Goal: Register for event/course

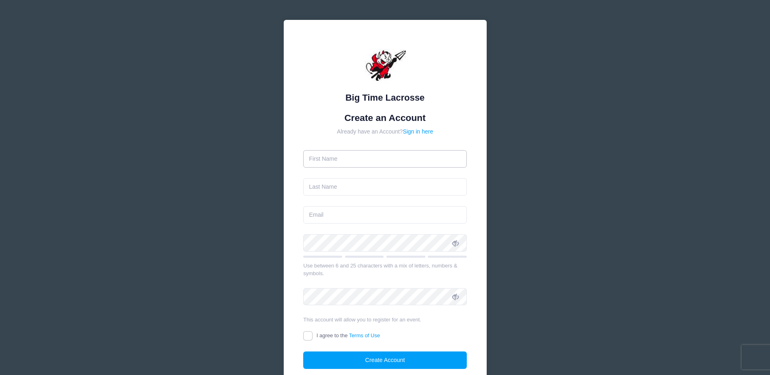
click at [357, 162] on input "text" at bounding box center [385, 158] width 164 height 17
type input "Jessica"
type input "[PERSON_NAME]"
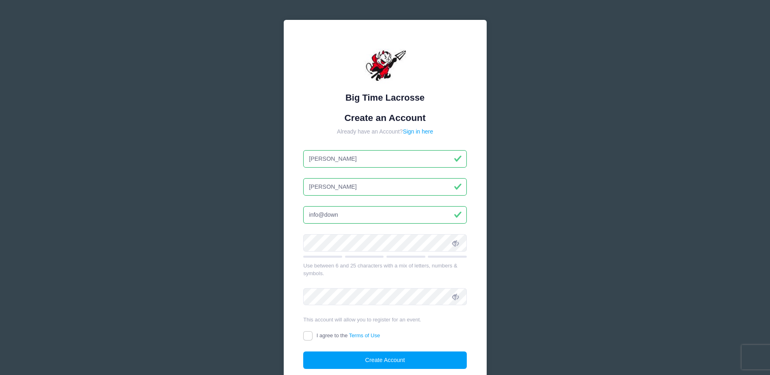
type input "info@downeycarpentry.com"
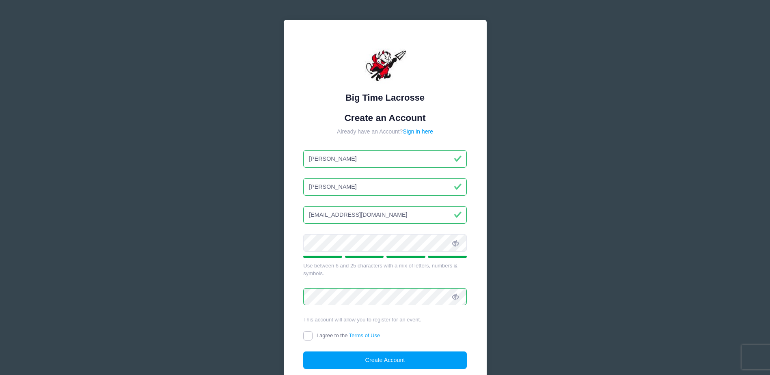
drag, startPoint x: 312, startPoint y: 336, endPoint x: 387, endPoint y: 343, distance: 75.5
click at [316, 336] on label "I agree to the Terms of Use" at bounding box center [341, 336] width 77 height 9
click at [313, 336] on input "I agree to the Terms of Use" at bounding box center [307, 335] width 9 height 9
checkbox input "true"
click at [407, 357] on button "Create Account" at bounding box center [385, 360] width 164 height 17
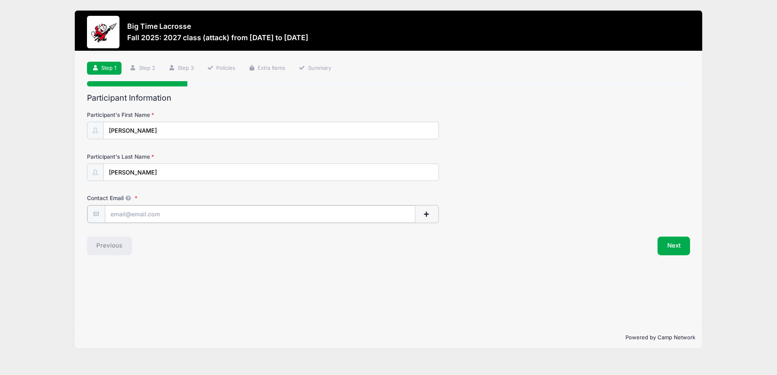
click at [126, 217] on input "Contact Email" at bounding box center [260, 214] width 310 height 17
type input "[PERSON_NAME][EMAIL_ADDRESS][PERSON_NAME][DOMAIN_NAME]"
click at [677, 247] on button "Next" at bounding box center [673, 245] width 33 height 19
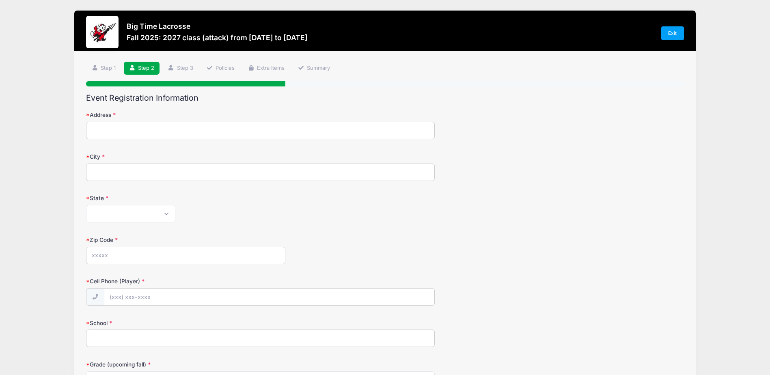
click at [116, 130] on input "Address" at bounding box center [260, 130] width 349 height 17
type input "215 QUEEN ST RR 1"
type input "Rockwood"
type input "020"
type input "(10"
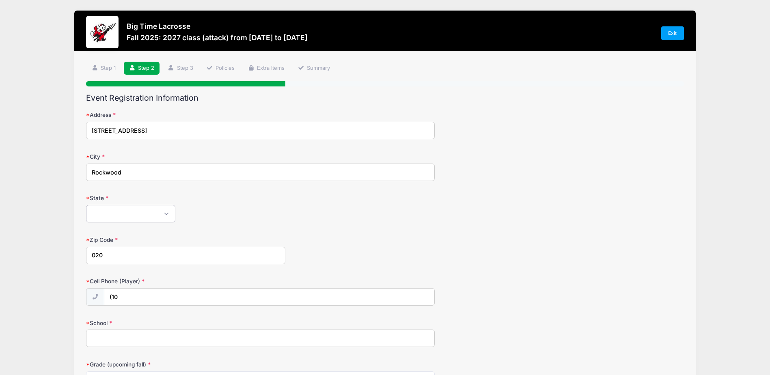
click at [134, 213] on select "Alabama Alaska American Samoa Arizona Arkansas Armed Forces Africa Armed Forces…" at bounding box center [130, 213] width 89 height 17
select select "XX-Canada"
click at [86, 205] on select "Alabama Alaska American Samoa Arizona Arkansas Armed Forces Africa Armed Forces…" at bounding box center [130, 213] width 89 height 17
drag, startPoint x: 109, startPoint y: 261, endPoint x: 6, endPoint y: 267, distance: 102.5
click at [6, 267] on div "Big Time Lacrosse Fall 2025: 2027 class (attack) from 10/05 to 10/05/2025 Exit …" at bounding box center [385, 353] width 770 height 706
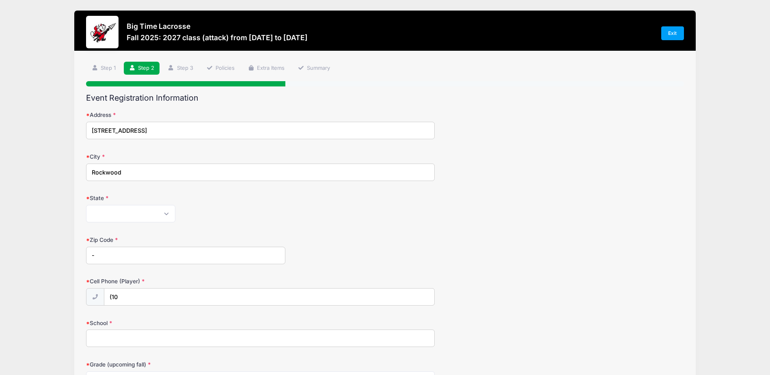
type input "0"
type input "020"
click at [18, 249] on div "Big Time Lacrosse Fall 2025: 2027 class (attack) from 10/05 to 10/05/2025 Exit …" at bounding box center [385, 353] width 746 height 706
click at [146, 295] on input "(10" at bounding box center [269, 297] width 331 height 17
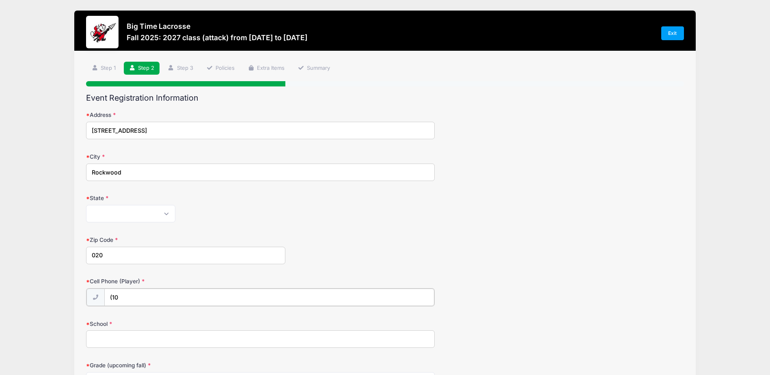
type input "(226) 821-0087"
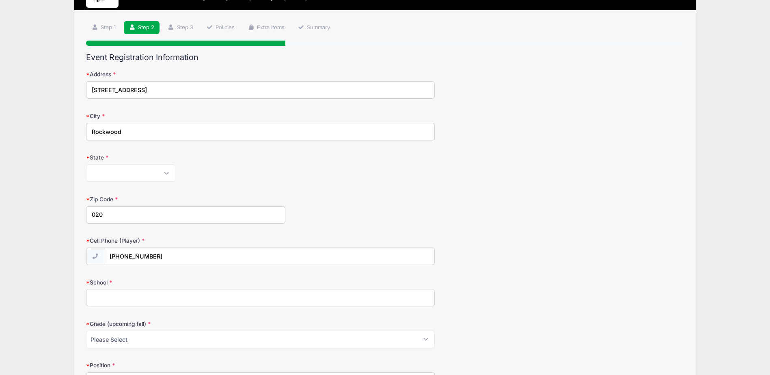
click at [120, 302] on input "School" at bounding box center [260, 297] width 349 height 17
type input "The Hill Academy"
click at [151, 340] on select "Please Select Pre-K 1st 2nd 3rd 4th 5th 6th 7th 8th 9th 10th 11th 12th" at bounding box center [260, 339] width 349 height 17
click at [475, 312] on form "Address 215 QUEEN ST RR 1 City Rockwood State Alabama Alaska American Samoa Ari…" at bounding box center [385, 330] width 598 height 521
click at [113, 337] on select "Please Select Pre-K 1st 2nd 3rd 4th 5th 6th 7th 8th 9th 10th 11th 12th" at bounding box center [260, 339] width 349 height 17
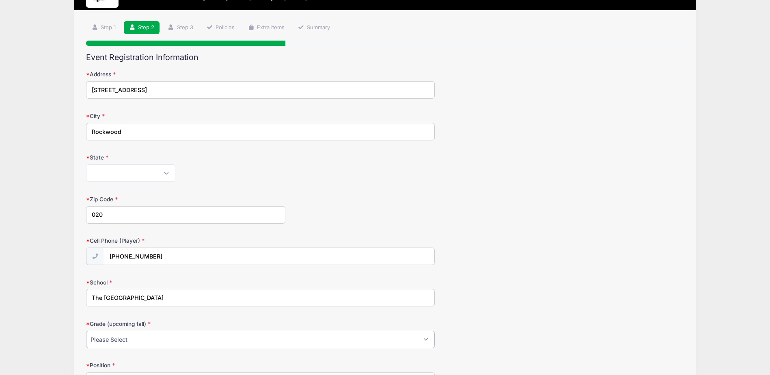
select select "12th"
click at [86, 331] on select "Please Select Pre-K 1st 2nd 3rd 4th 5th 6th 7th 8th 9th 10th 11th 12th" at bounding box center [260, 339] width 349 height 17
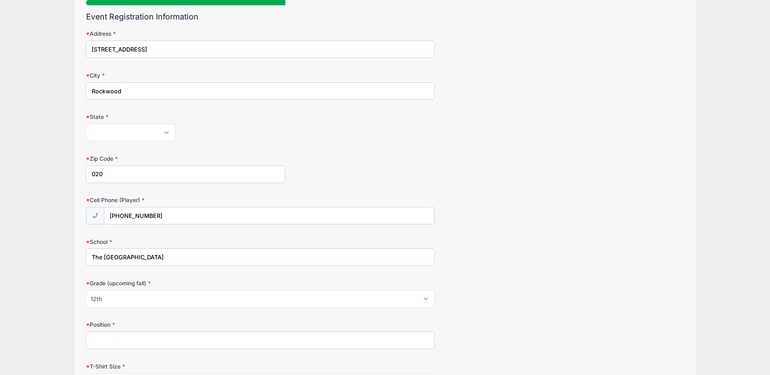
click at [125, 343] on input "Position" at bounding box center [260, 340] width 349 height 17
type input "A"
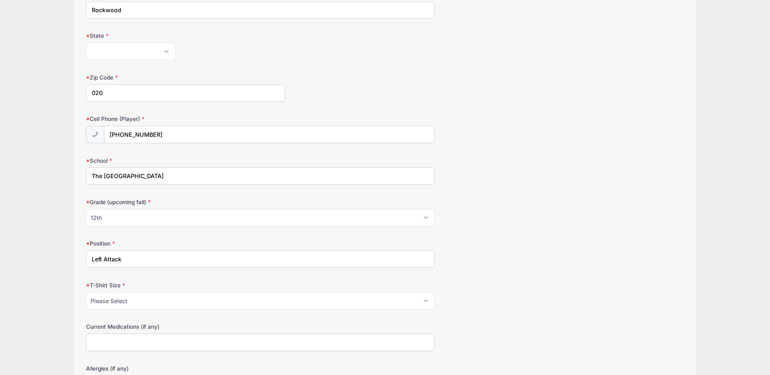
type input "Left Attack"
click at [115, 299] on select "Please Select Youth Small Youth Medium Youth Large Adult Small Adult Medium Adu…" at bounding box center [260, 300] width 349 height 17
select select "Adult Small"
click at [86, 292] on select "Please Select Youth Small Youth Medium Youth Large Adult Small Adult Medium Adu…" at bounding box center [260, 300] width 349 height 17
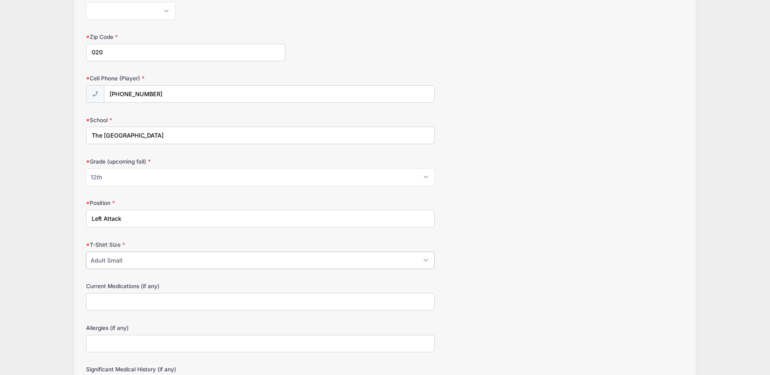
scroll to position [284, 0]
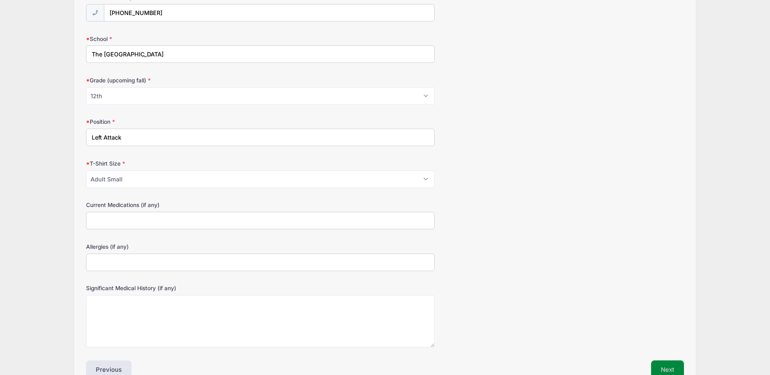
click at [679, 367] on button "Next" at bounding box center [667, 370] width 33 height 19
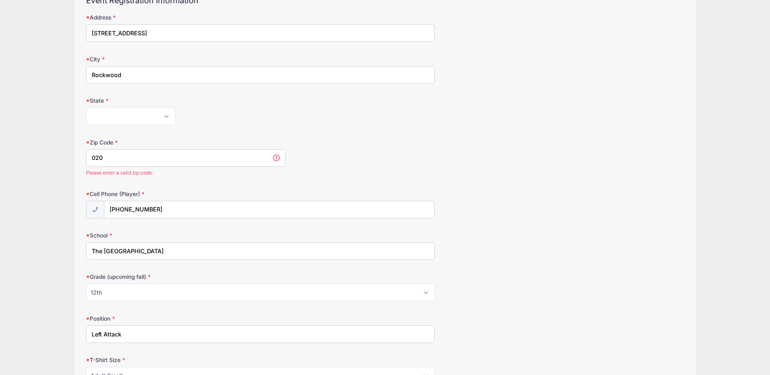
scroll to position [57, 0]
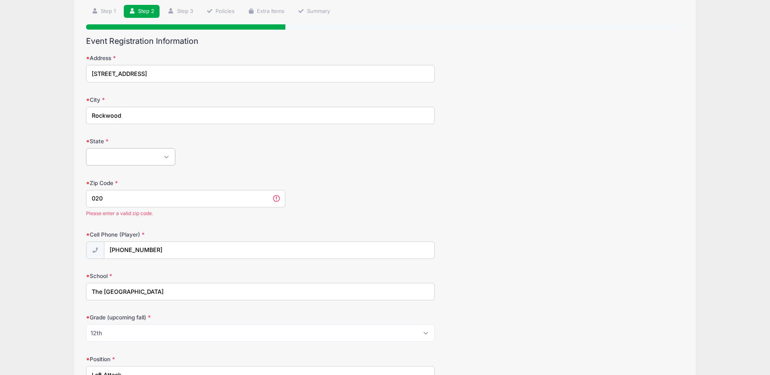
click at [132, 151] on select "Alabama Alaska American Samoa Arizona Arkansas Armed Forces Africa Armed Forces…" at bounding box center [130, 156] width 89 height 17
click at [86, 148] on select "Alabama Alaska American Samoa Arizona Arkansas Armed Forces Africa Armed Forces…" at bounding box center [130, 156] width 89 height 17
click at [151, 206] on input "020" at bounding box center [185, 198] width 199 height 17
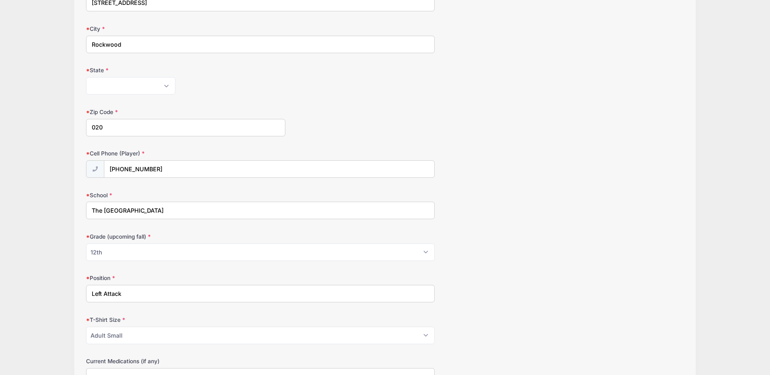
scroll to position [0, 0]
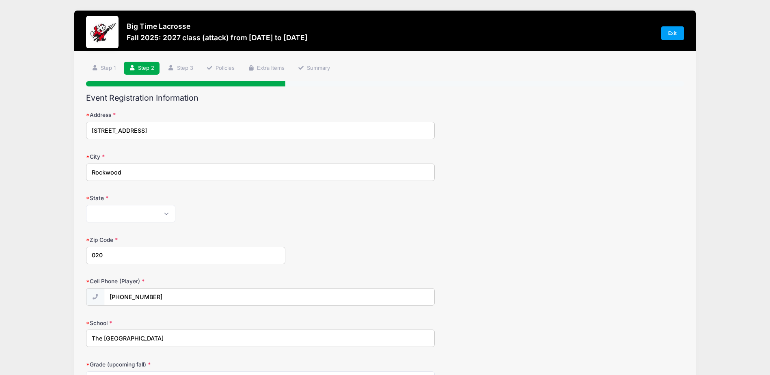
drag, startPoint x: 6, startPoint y: 251, endPoint x: 0, endPoint y: 251, distance: 6.5
click at [0, 251] on html "Processing Request Please wait... Processing Request Please wait... Processing …" at bounding box center [385, 187] width 770 height 375
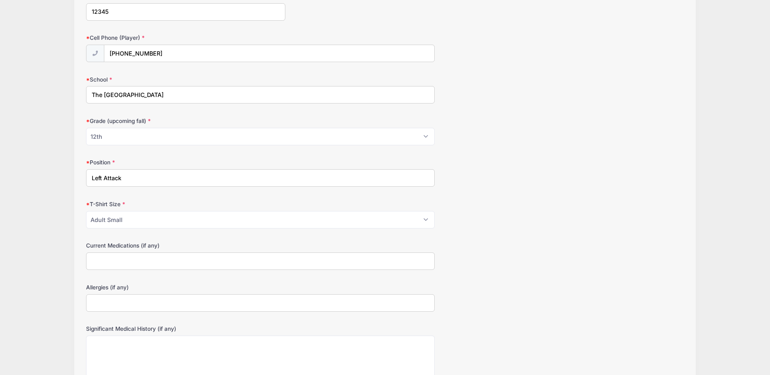
scroll to position [331, 0]
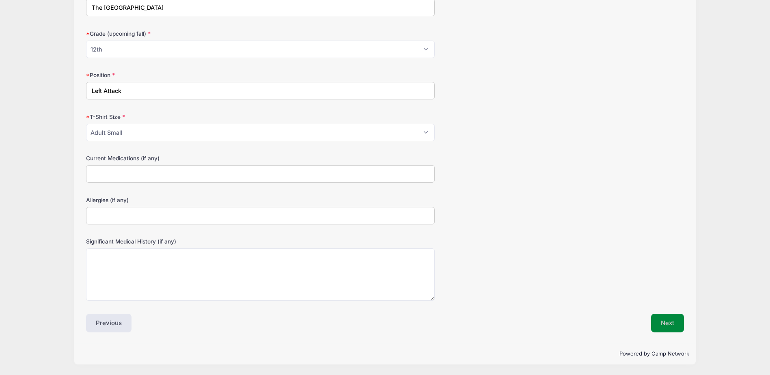
type input "12345"
click at [675, 319] on button "Next" at bounding box center [667, 323] width 33 height 19
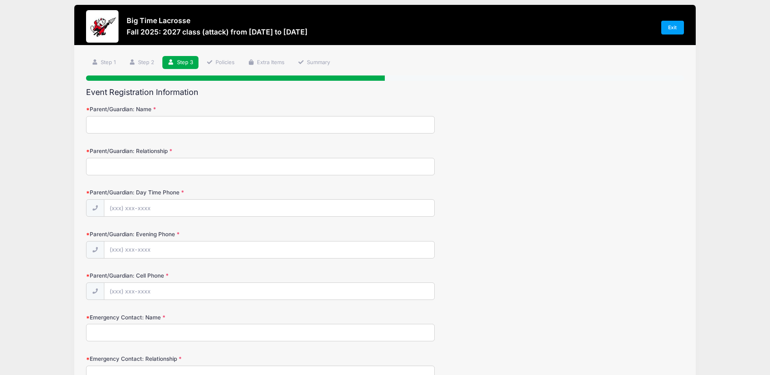
scroll to position [0, 0]
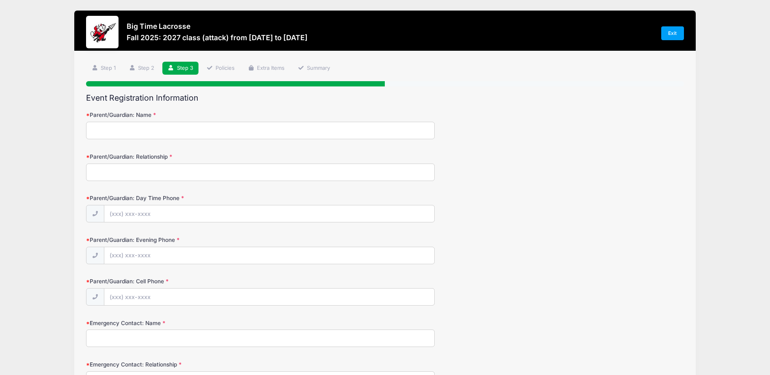
click at [106, 129] on input "Parent/Guardian: Name" at bounding box center [260, 130] width 349 height 17
type input "Jessica Downey"
type input "Mother"
type input "(416) 995-8863"
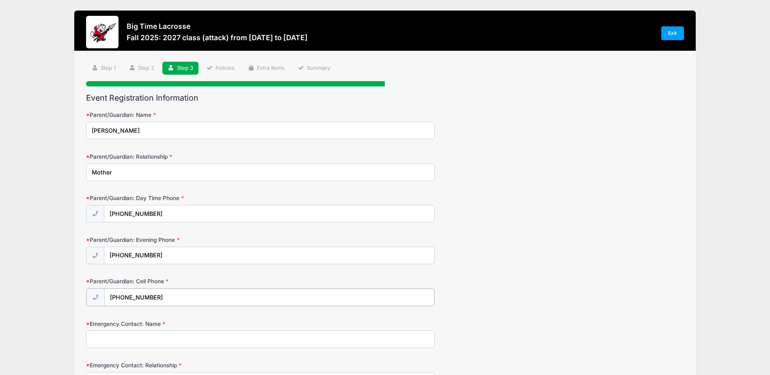
type input "(416) 995-8863"
type input "Doug Downey"
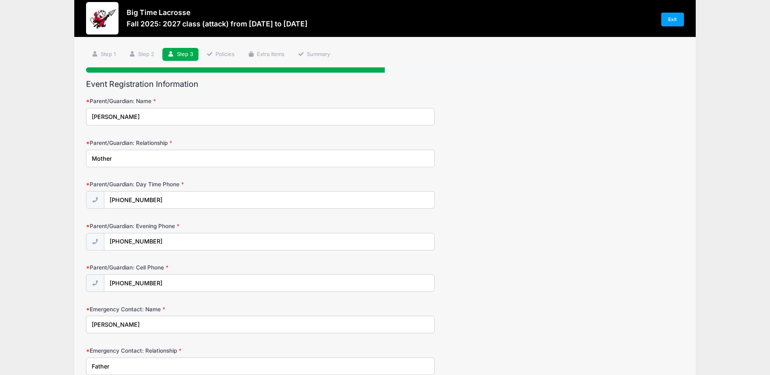
type input "Father"
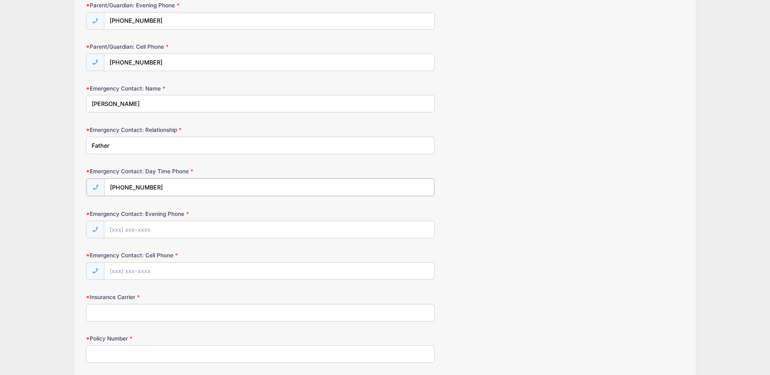
type input "(416) 771-3555"
type input "(7"
type input "(416) 771-3555"
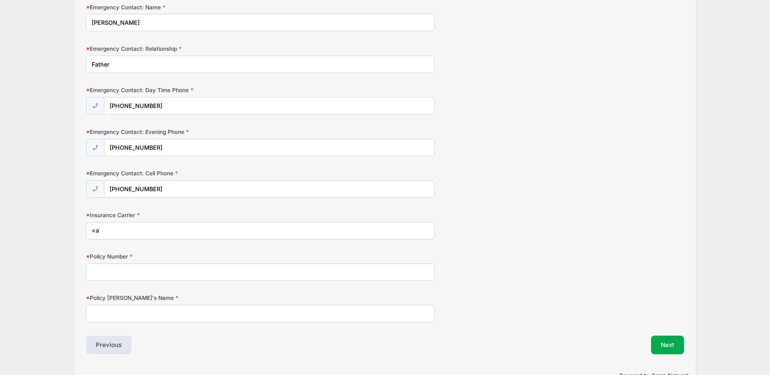
type input "<"
type input "Manulife"
type input "Jessica Downey"
click at [114, 265] on input "Policy Number" at bounding box center [260, 272] width 349 height 17
paste input "205001"
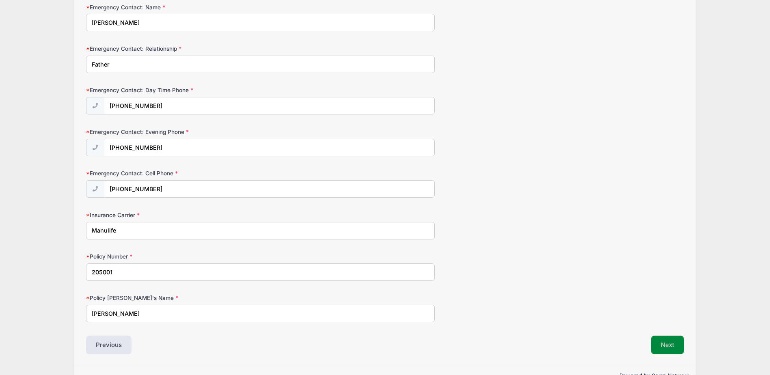
type input "205001"
click at [661, 345] on button "Next" at bounding box center [667, 345] width 33 height 19
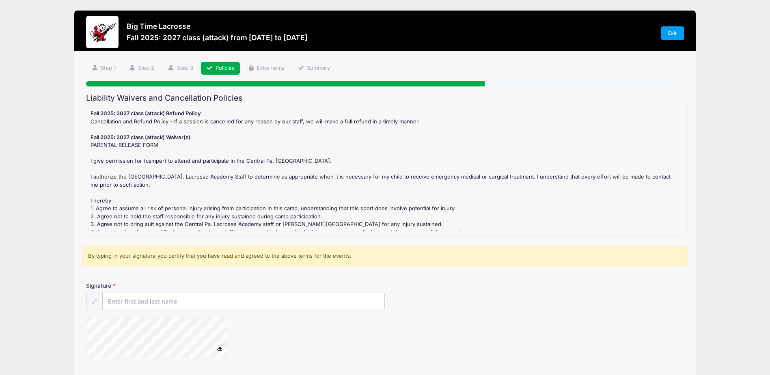
scroll to position [52, 0]
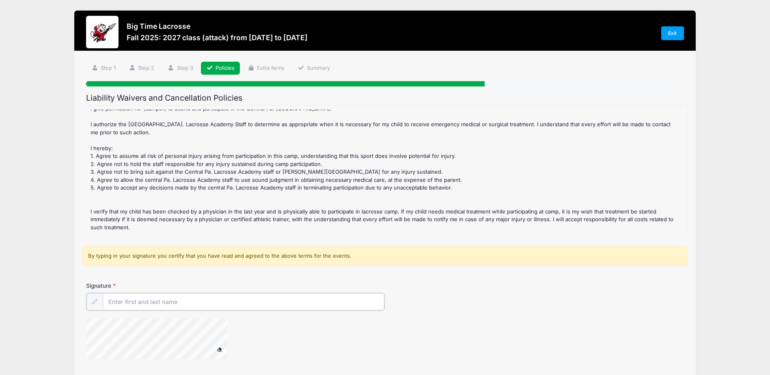
drag, startPoint x: 147, startPoint y: 301, endPoint x: 263, endPoint y: 300, distance: 115.4
click at [147, 301] on input "Signature" at bounding box center [244, 301] width 282 height 17
type input "Jessica Downey"
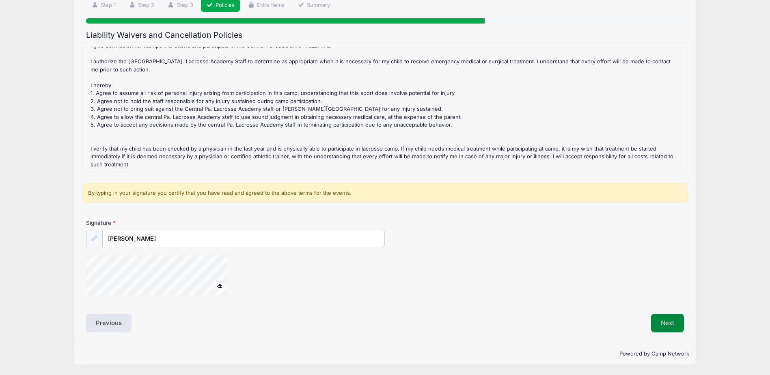
click at [666, 322] on button "Next" at bounding box center [667, 323] width 33 height 19
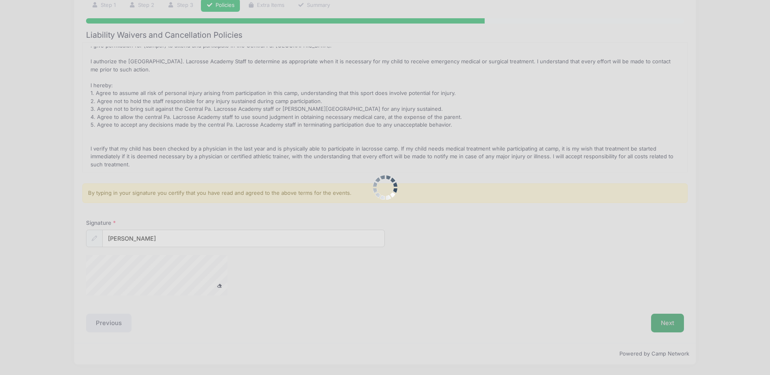
scroll to position [63, 0]
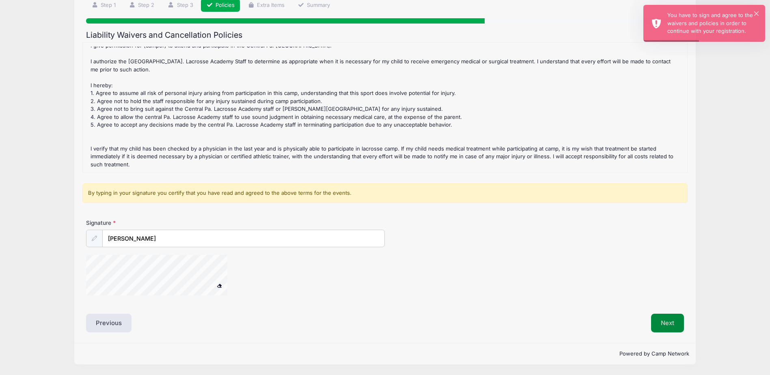
click at [660, 319] on button "Next" at bounding box center [667, 323] width 33 height 19
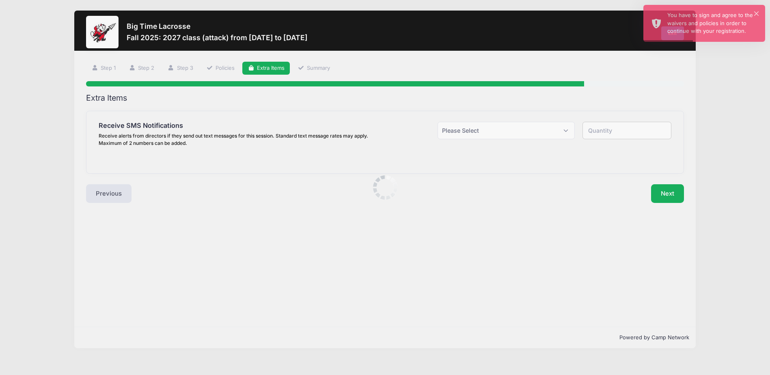
scroll to position [0, 0]
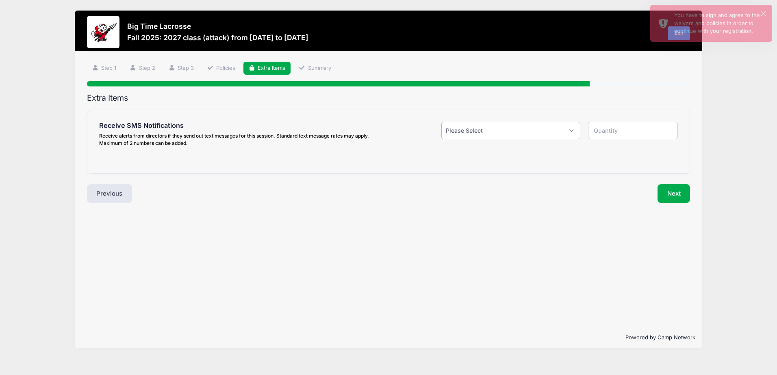
click at [495, 134] on select "Please Select Yes ($0.00) No" at bounding box center [510, 130] width 138 height 17
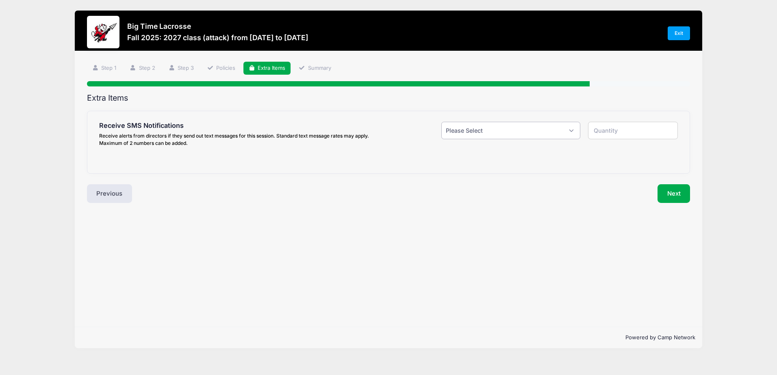
select select "1"
click at [441, 122] on select "Please Select Yes ($0.00) No" at bounding box center [510, 130] width 138 height 17
type input "1"
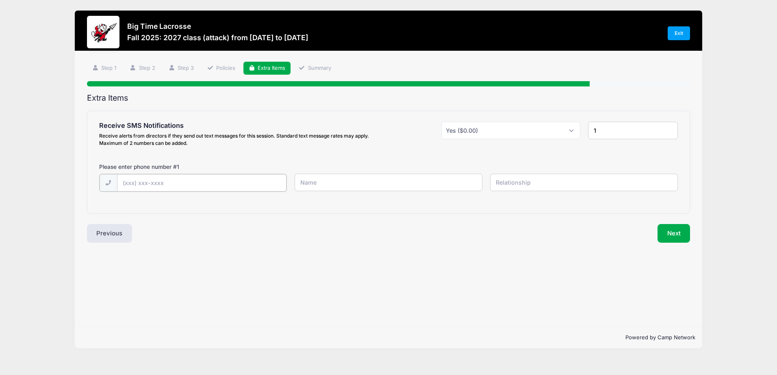
click at [0, 0] on input "text" at bounding box center [0, 0] width 0 height 0
click at [0, 0] on input "(416) 995-886" at bounding box center [0, 0] width 0 height 0
type input "(416) 995-8863"
type input "Jessica Downey"
type input "mother"
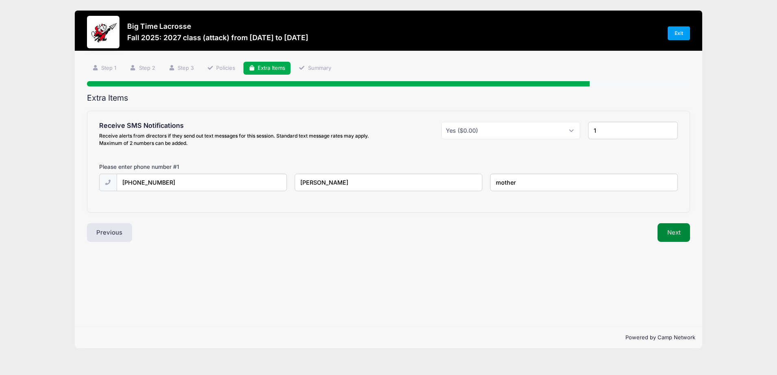
drag, startPoint x: 649, startPoint y: 231, endPoint x: 665, endPoint y: 233, distance: 15.9
click at [652, 231] on div "Next" at bounding box center [540, 232] width 305 height 19
click at [677, 233] on button "Next" at bounding box center [673, 232] width 33 height 19
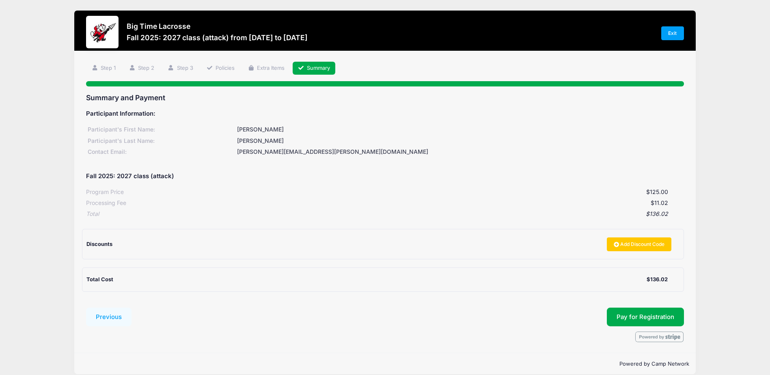
scroll to position [10, 0]
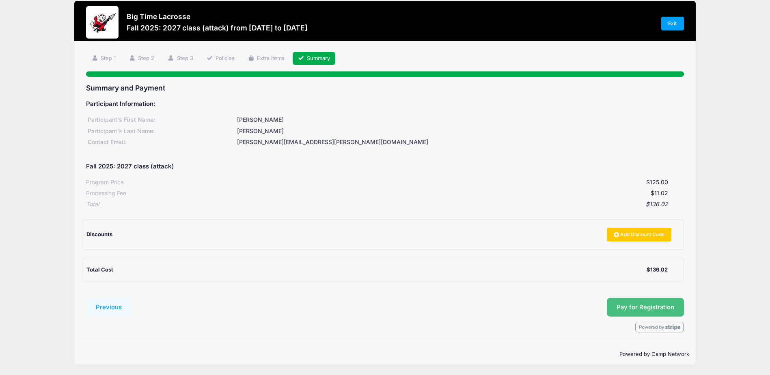
click at [658, 304] on span "Pay for Registration" at bounding box center [646, 307] width 58 height 7
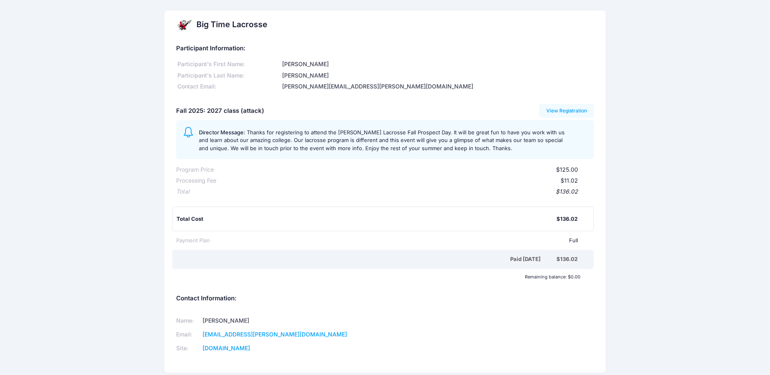
scroll to position [125, 0]
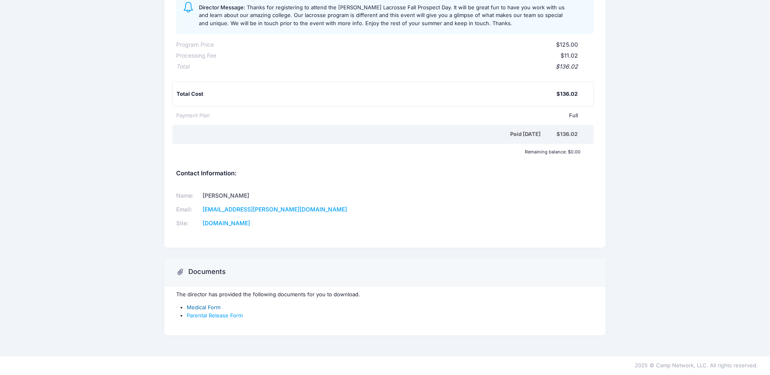
click at [212, 307] on link "Medical Form" at bounding box center [204, 307] width 34 height 6
click at [216, 314] on link "Parental Release Form" at bounding box center [215, 315] width 56 height 6
